Goal: Transaction & Acquisition: Download file/media

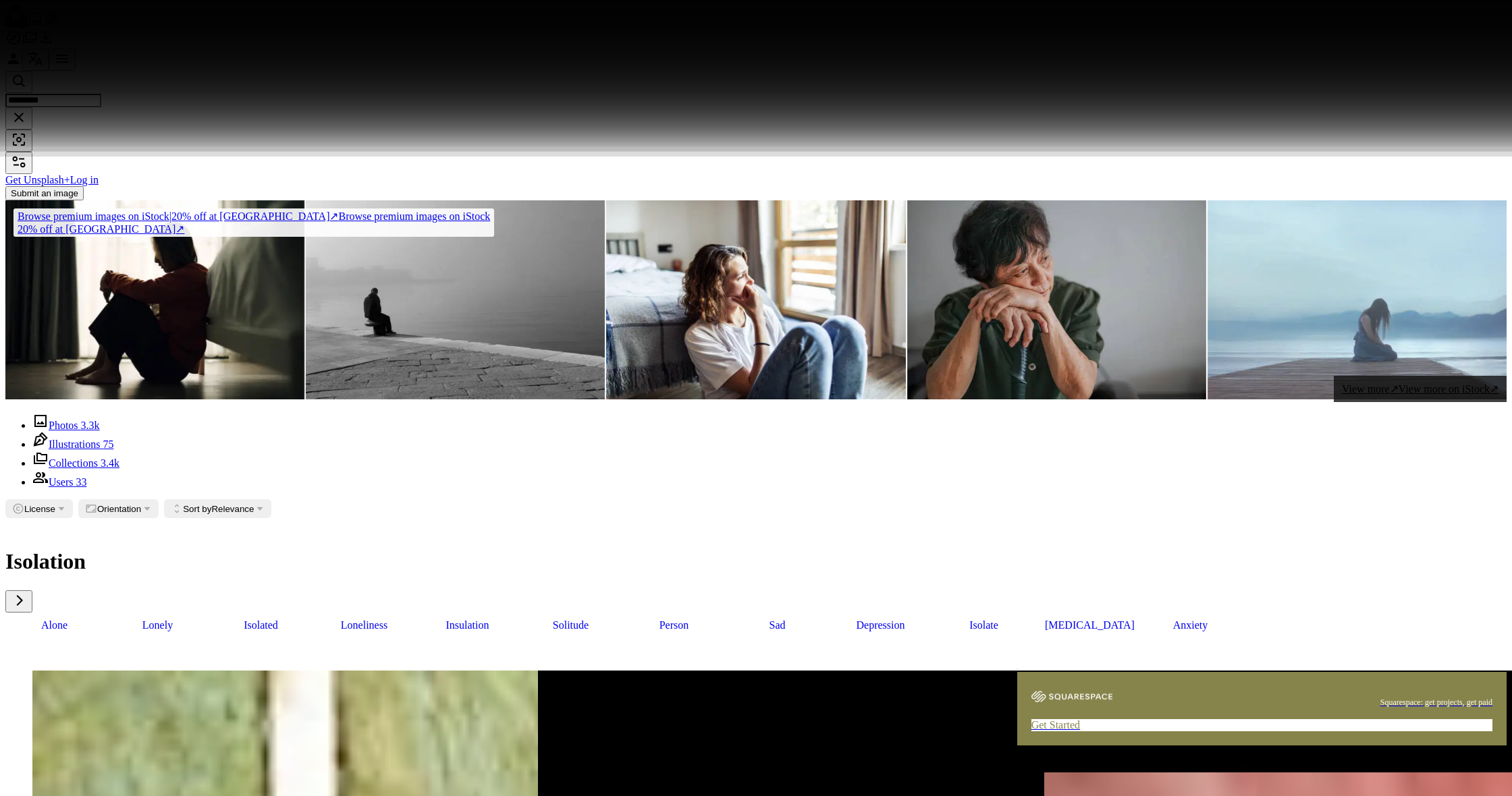
scroll to position [9136, 0]
